Goal: Find contact information: Find contact information

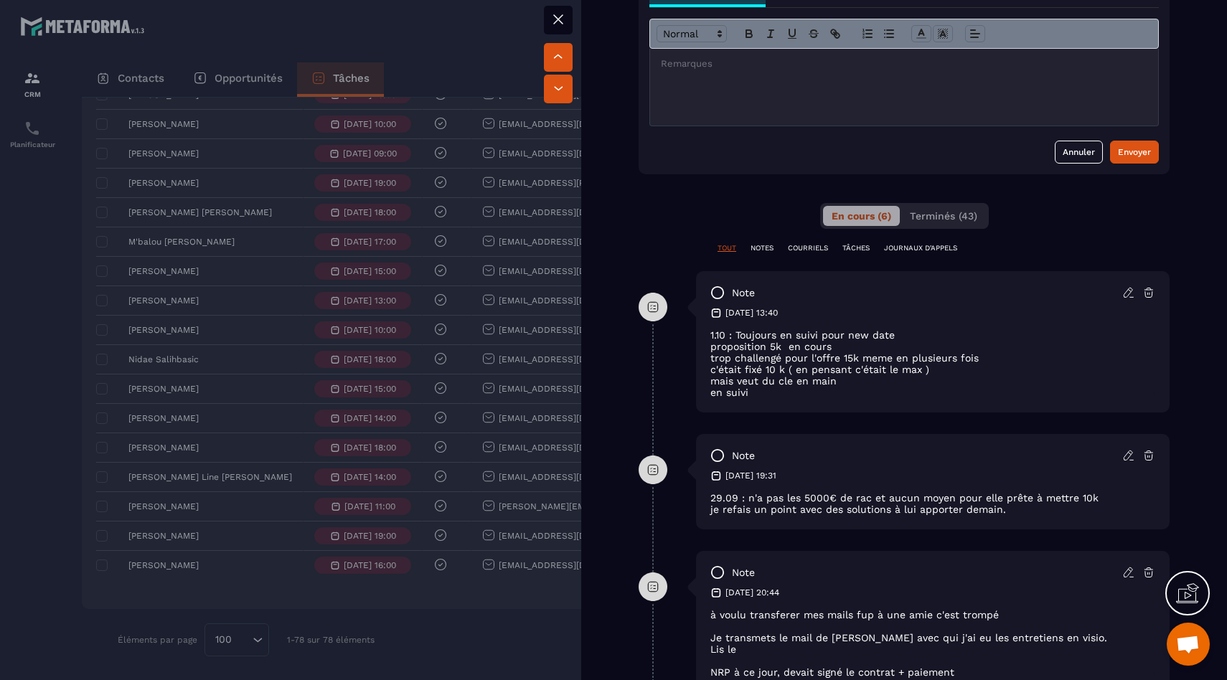
scroll to position [682, 0]
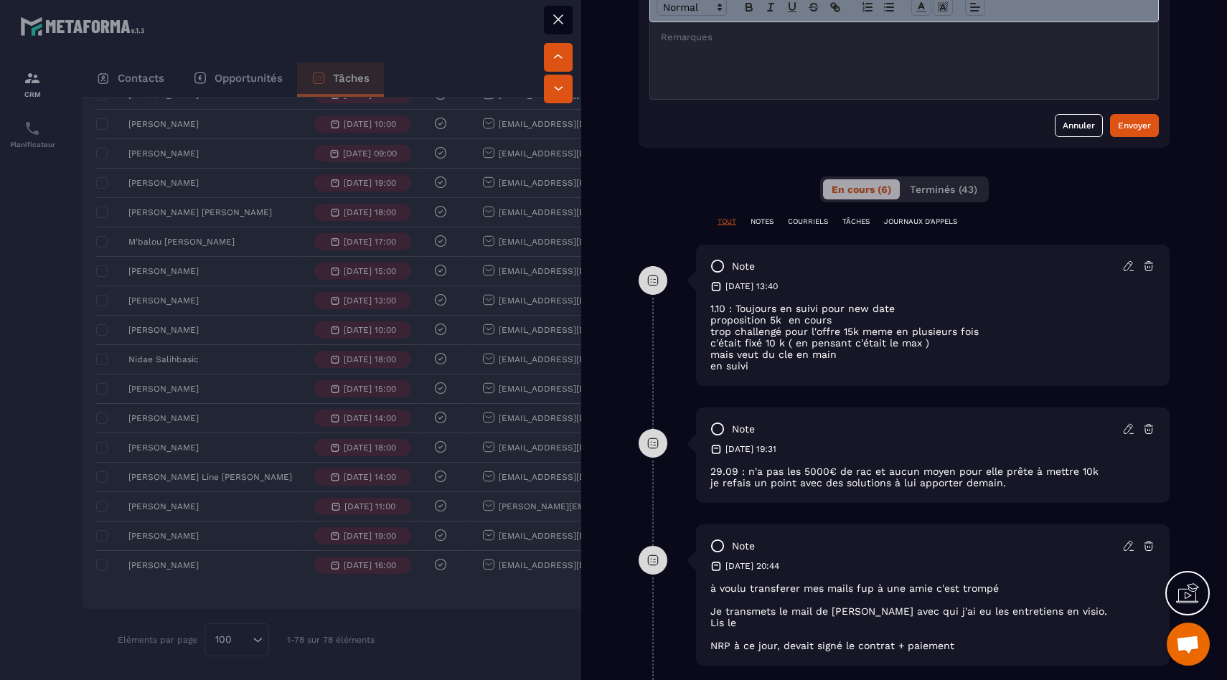
click at [176, 514] on div at bounding box center [613, 340] width 1227 height 680
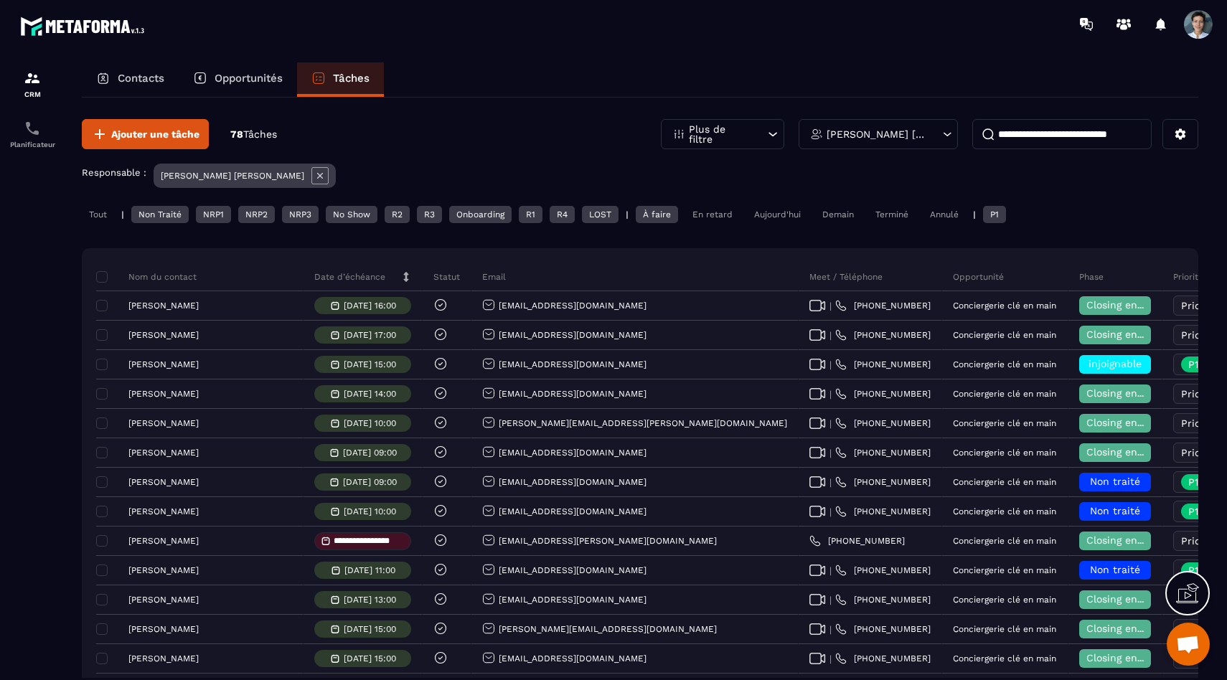
click at [246, 65] on div "Opportunités" at bounding box center [238, 79] width 118 height 34
click at [159, 68] on div "Contacts" at bounding box center [130, 79] width 97 height 34
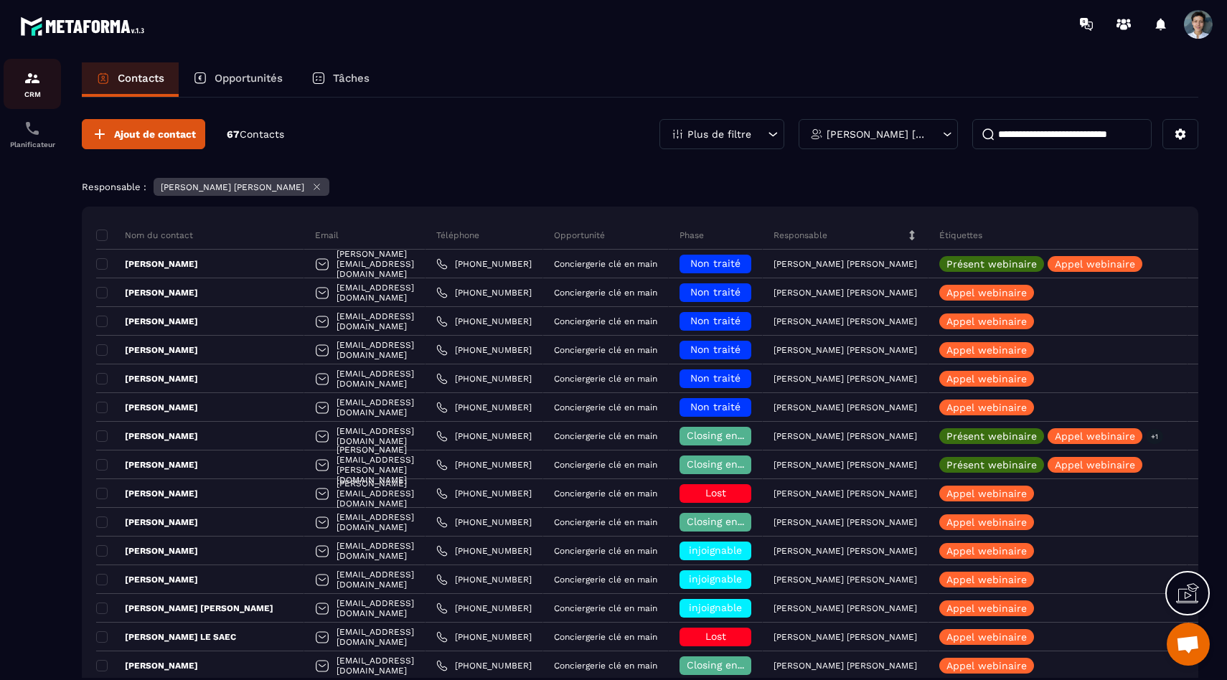
click at [39, 75] on img at bounding box center [32, 78] width 17 height 17
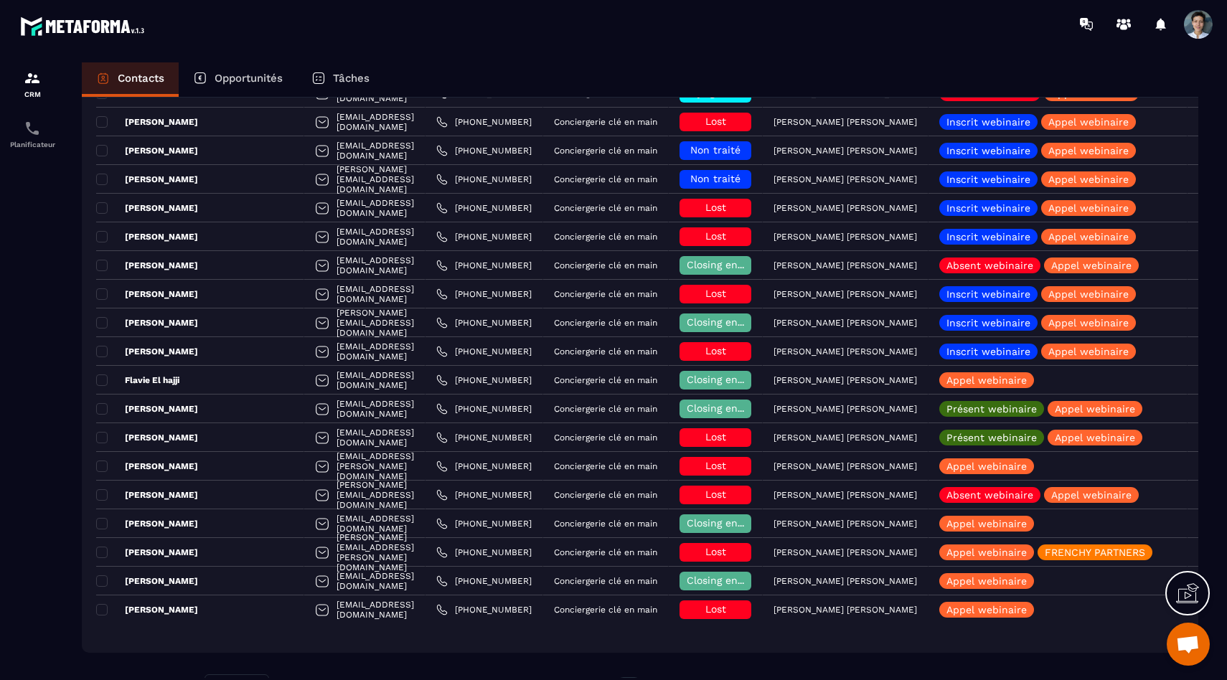
scroll to position [1599, 0]
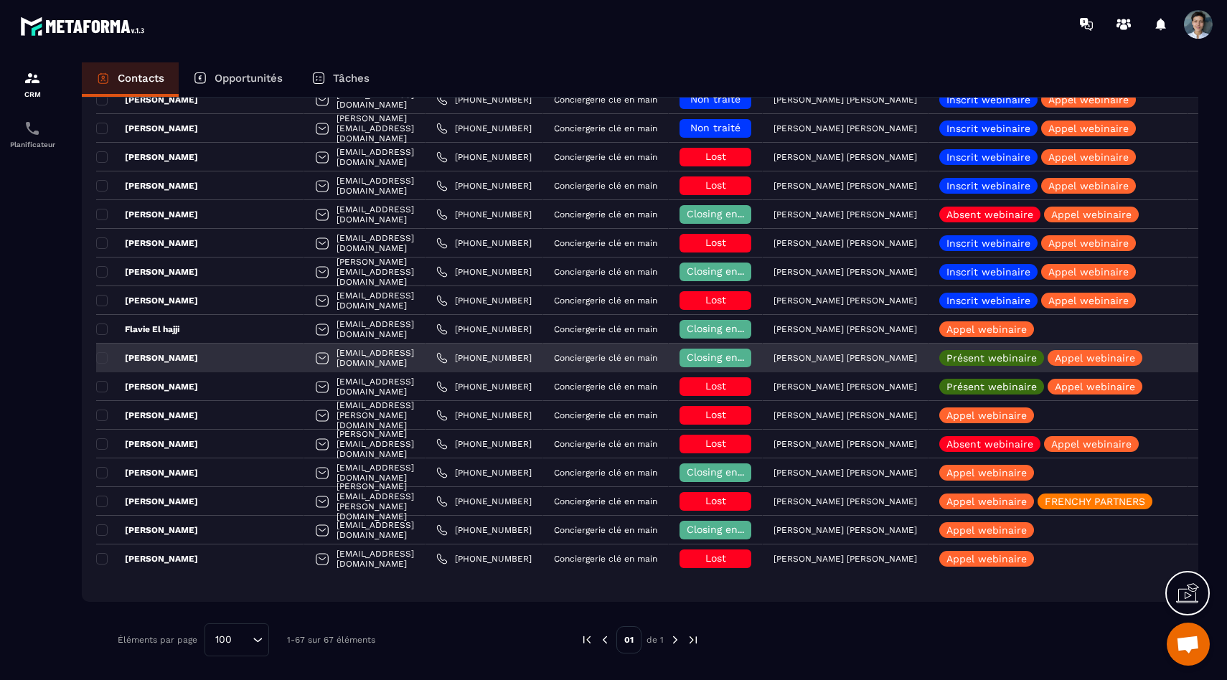
drag, startPoint x: 433, startPoint y: 357, endPoint x: 284, endPoint y: 359, distance: 149.2
click at [304, 358] on div "[EMAIL_ADDRESS][DOMAIN_NAME]" at bounding box center [364, 358] width 121 height 29
copy p "[EMAIL_ADDRESS][DOMAIN_NAME]"
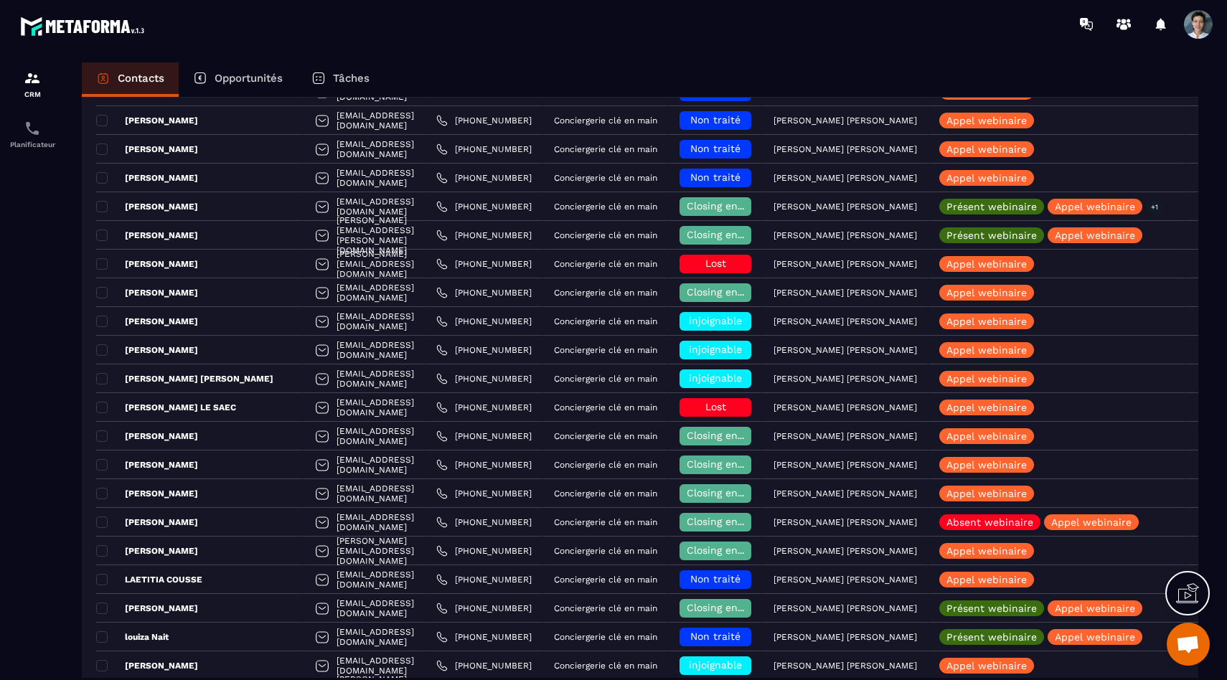
scroll to position [228, 0]
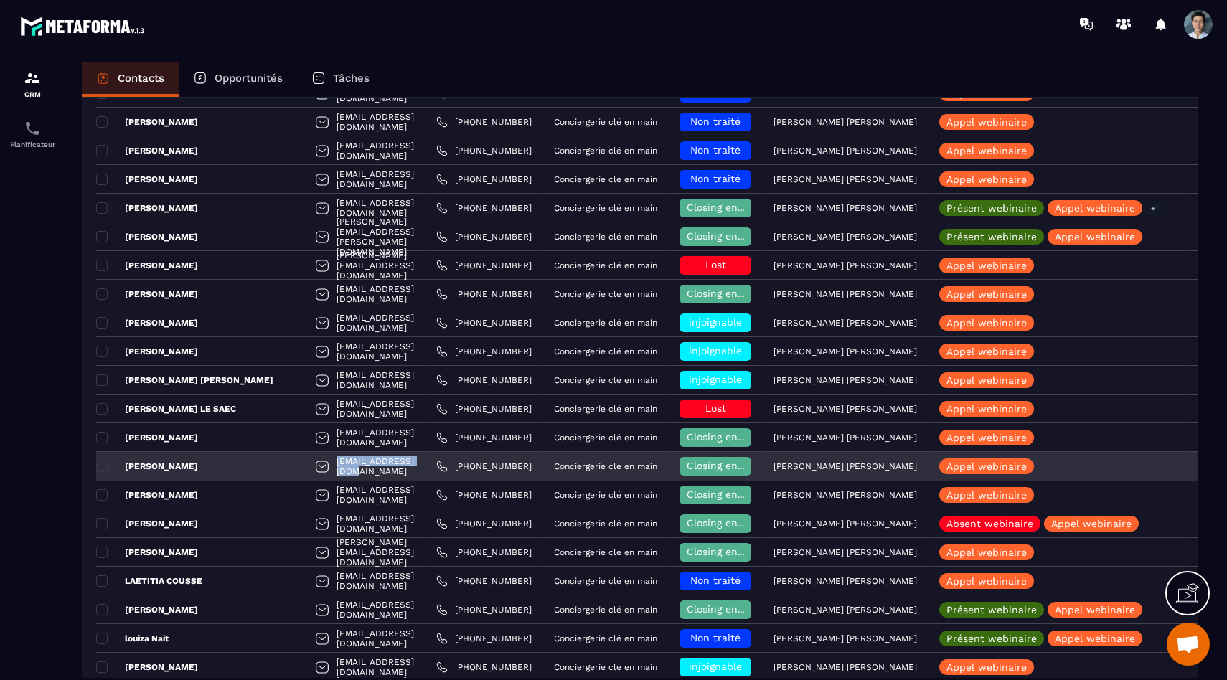
drag, startPoint x: 385, startPoint y: 468, endPoint x: 282, endPoint y: 467, distance: 102.6
click at [304, 467] on div "[EMAIL_ADDRESS][DOMAIN_NAME]" at bounding box center [364, 466] width 121 height 29
copy p "[EMAIL_ADDRESS][DOMAIN_NAME]"
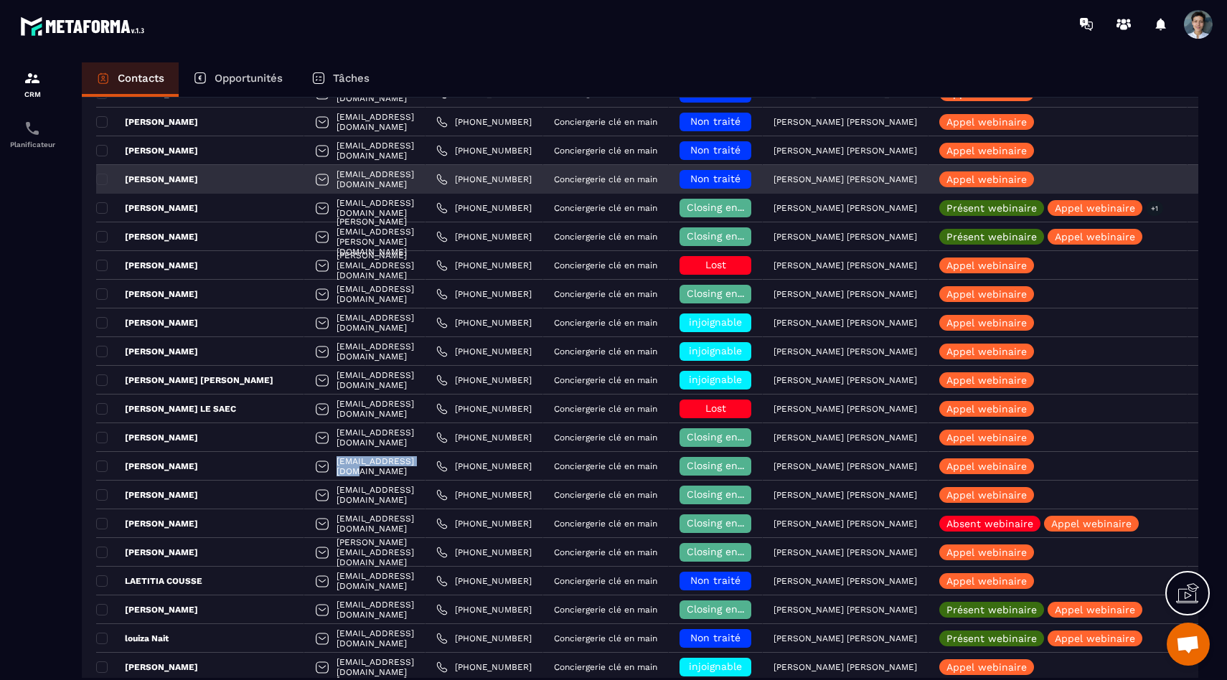
scroll to position [258, 0]
